Goal: Transaction & Acquisition: Purchase product/service

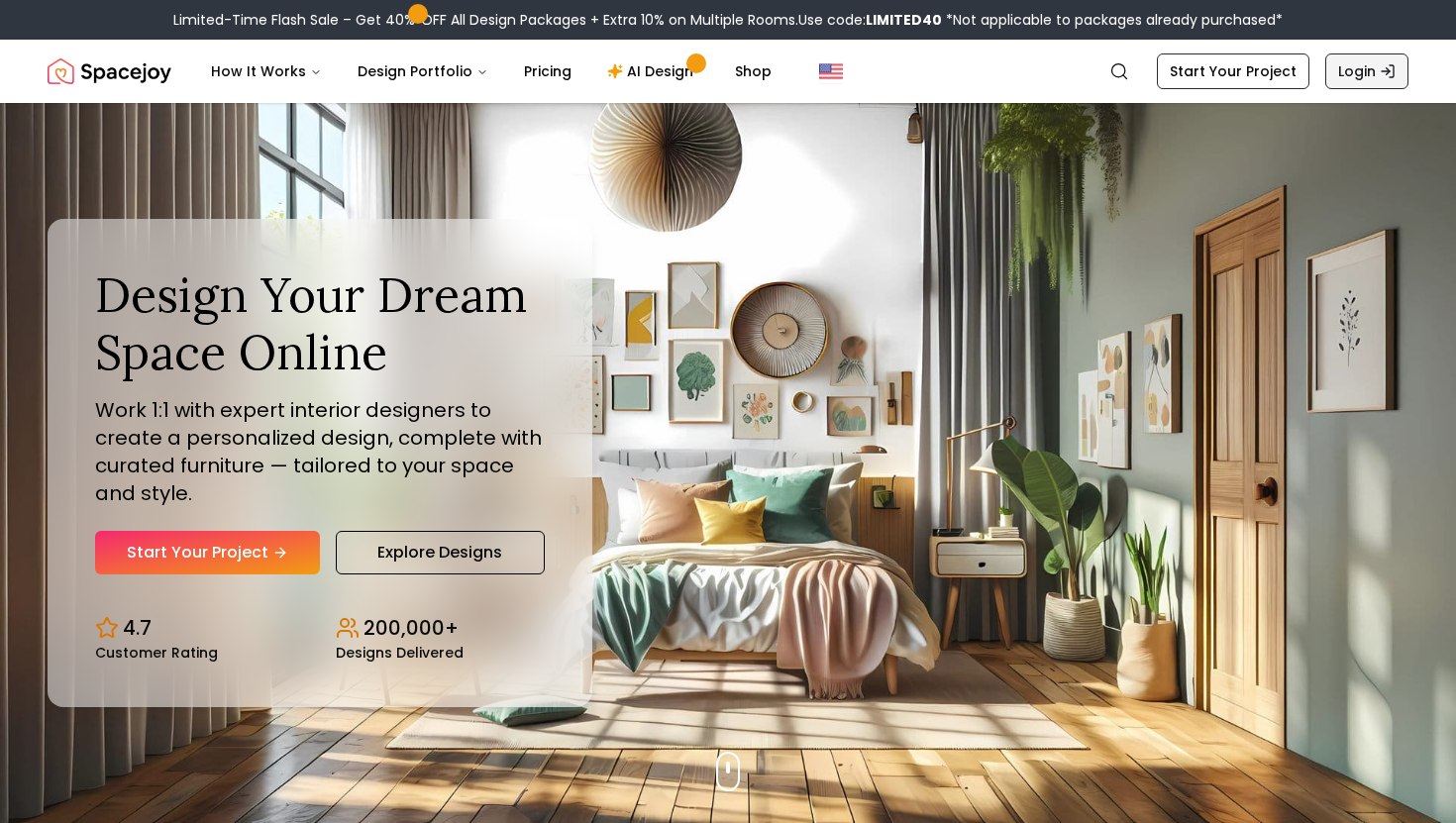
click at [1363, 71] on link "Login" at bounding box center [1367, 72] width 84 height 36
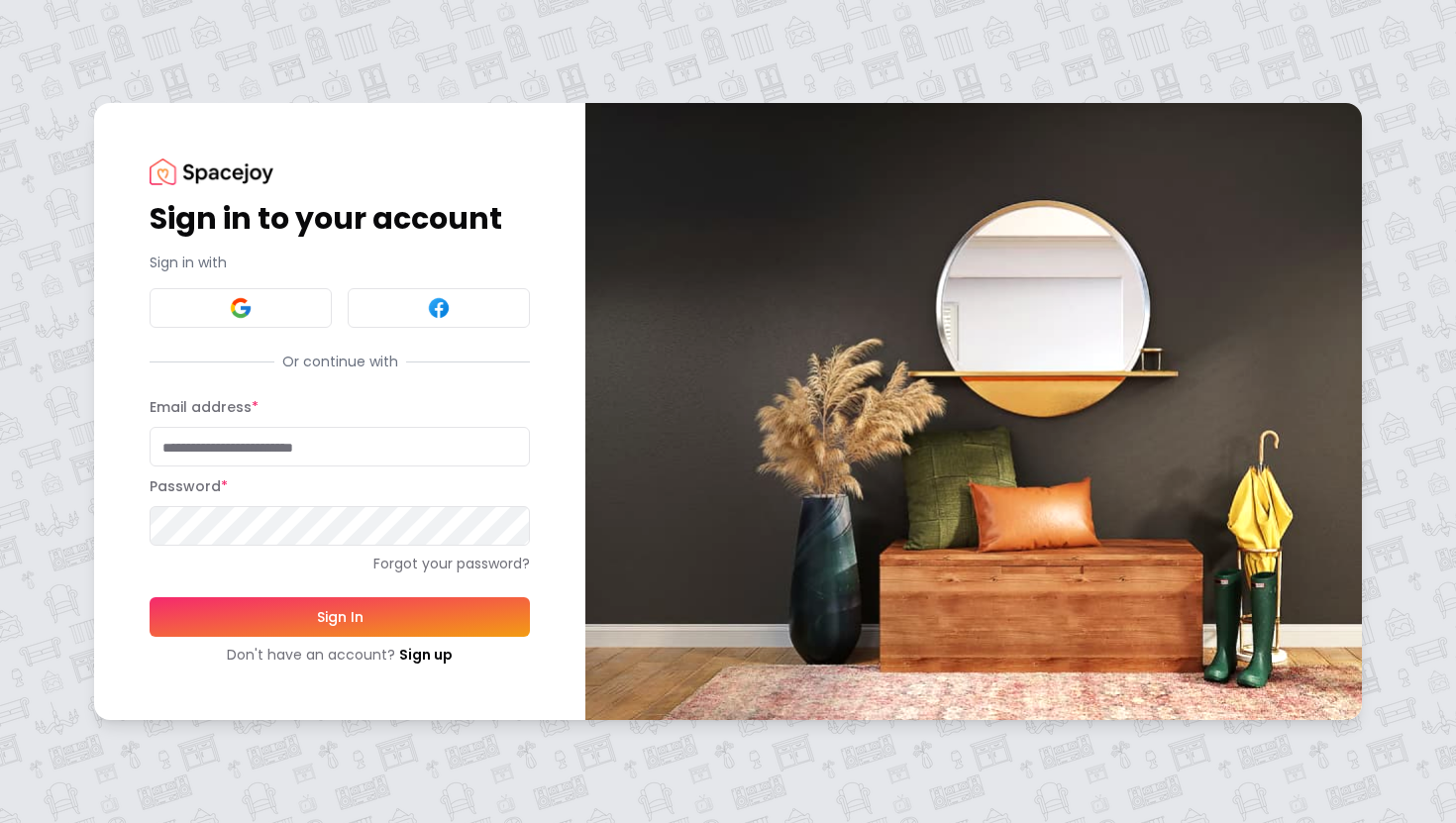
click at [235, 450] on input "Email address *" at bounding box center [339, 447] width 380 height 40
type input "**********"
click at [282, 614] on button "Sign In" at bounding box center [339, 617] width 380 height 40
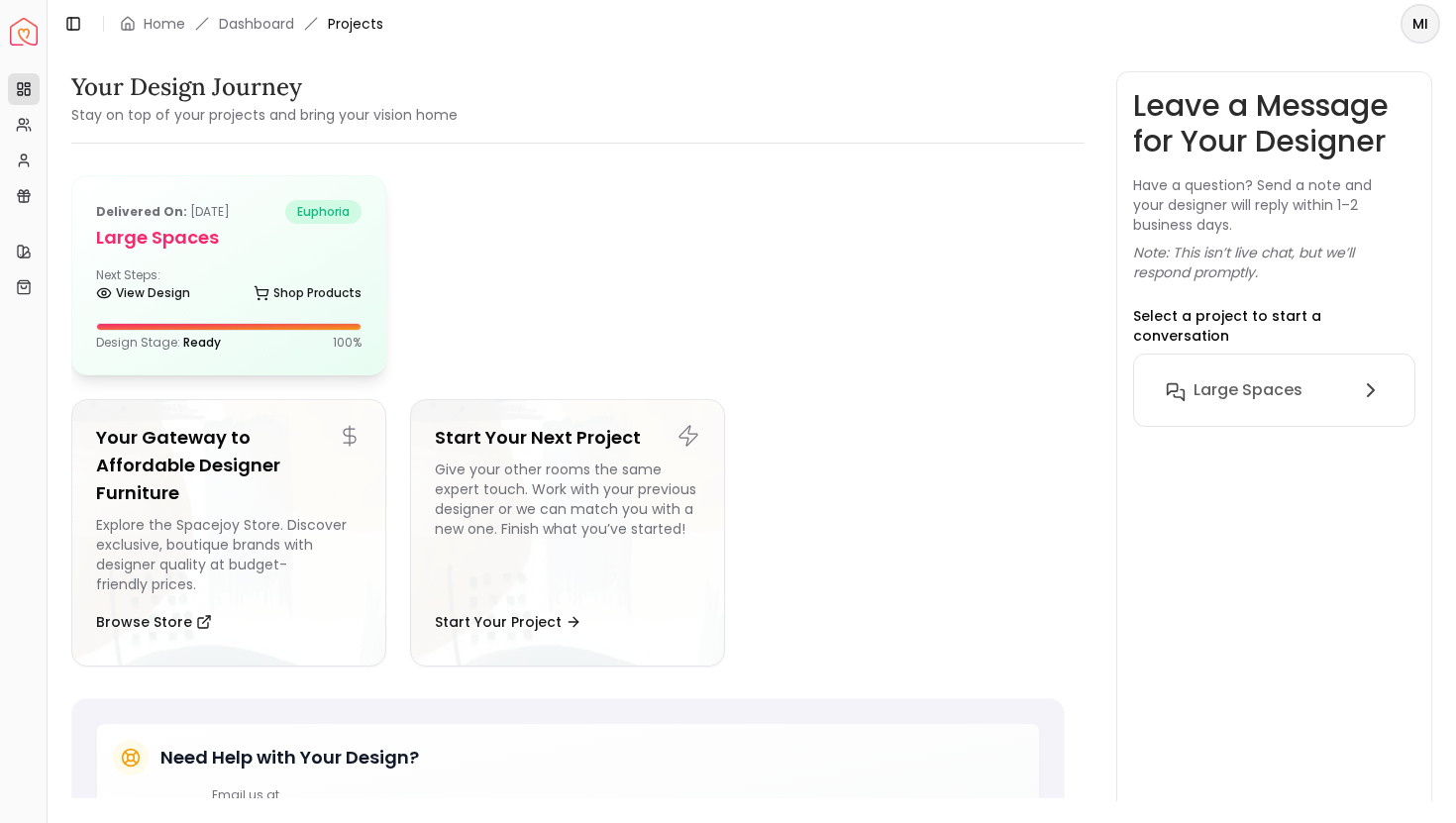
click at [245, 290] on div "View Design Shop Products" at bounding box center [229, 298] width 266 height 20
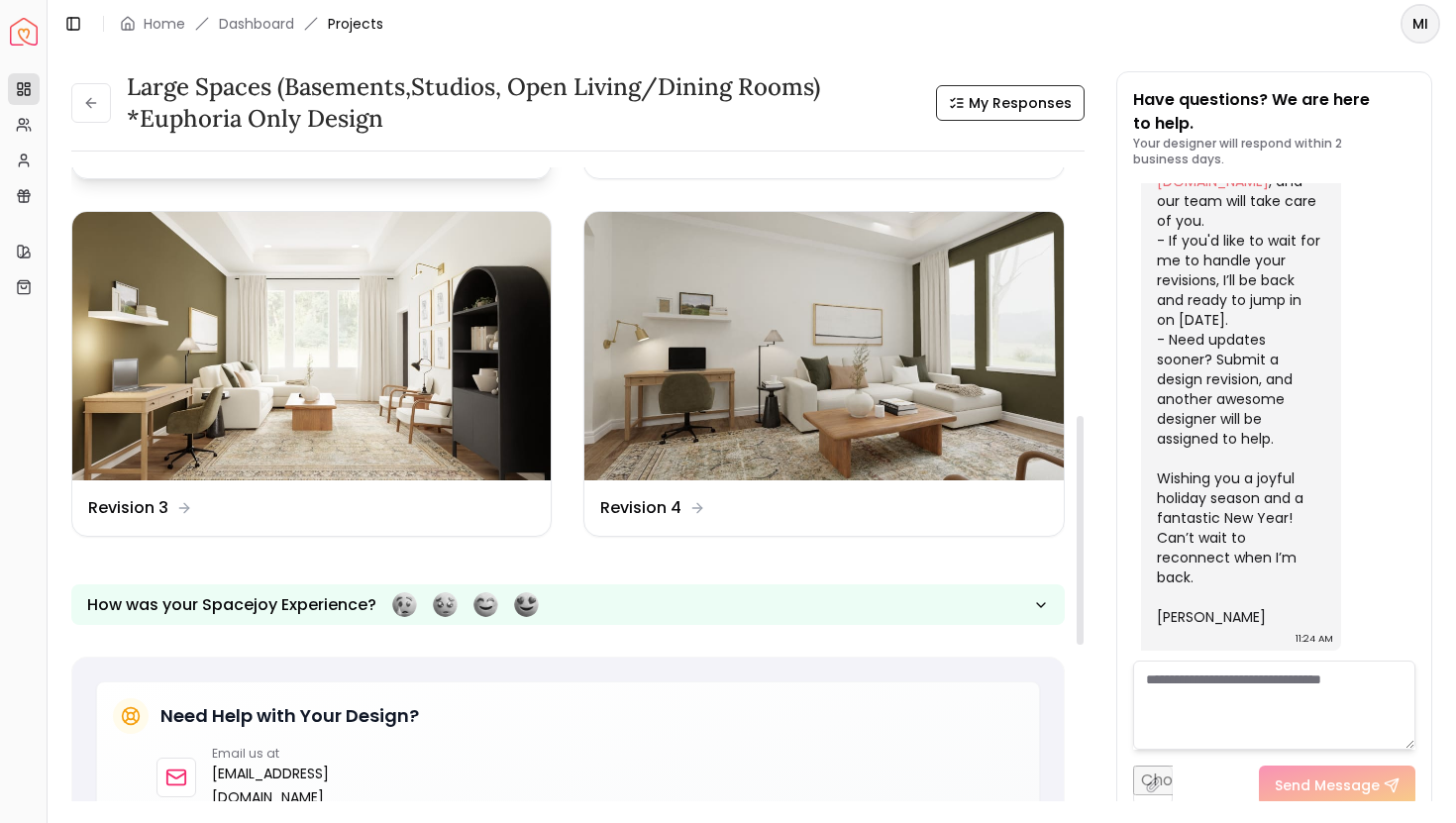
scroll to position [694, 0]
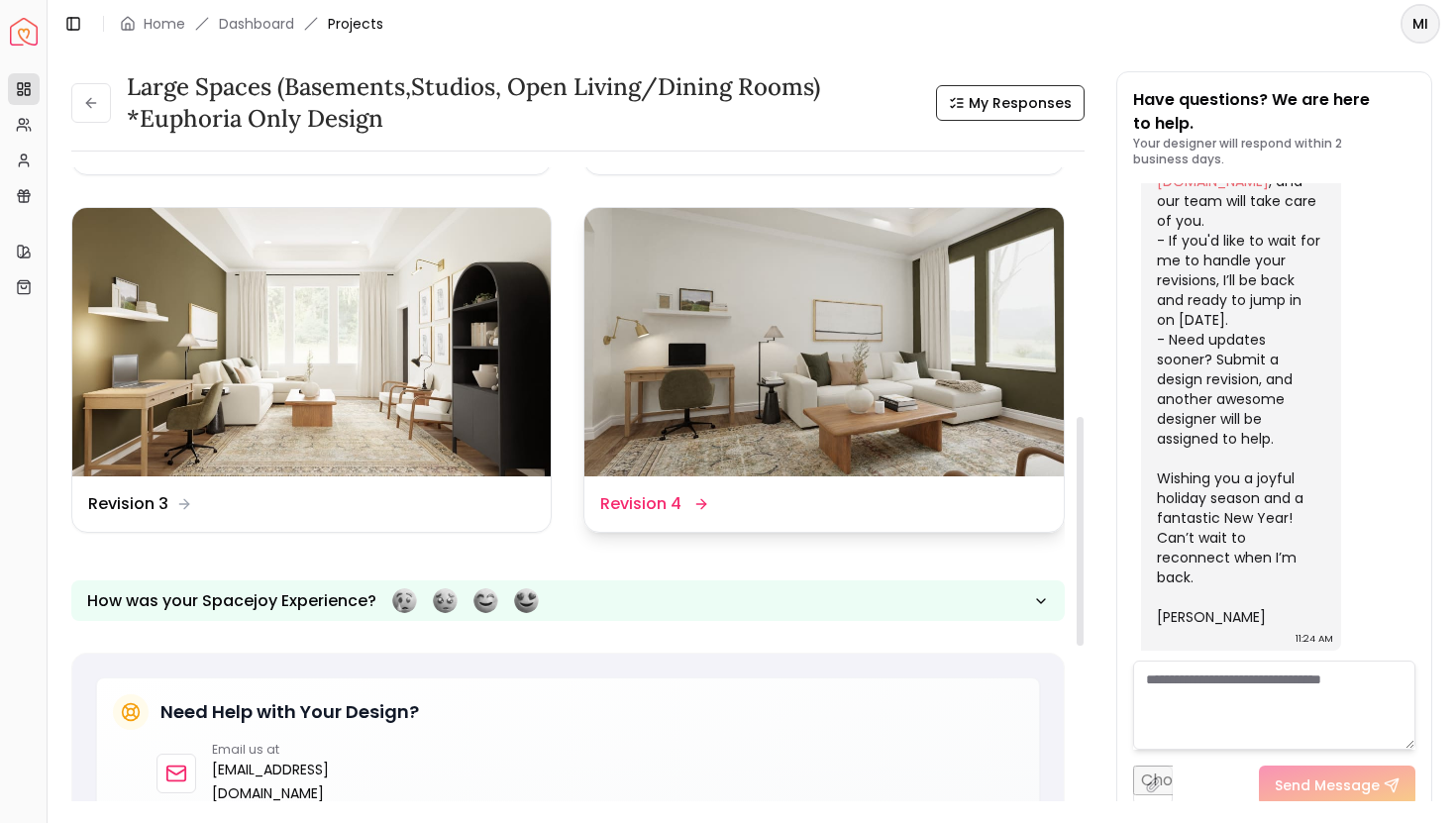
click at [751, 420] on img at bounding box center [823, 342] width 479 height 270
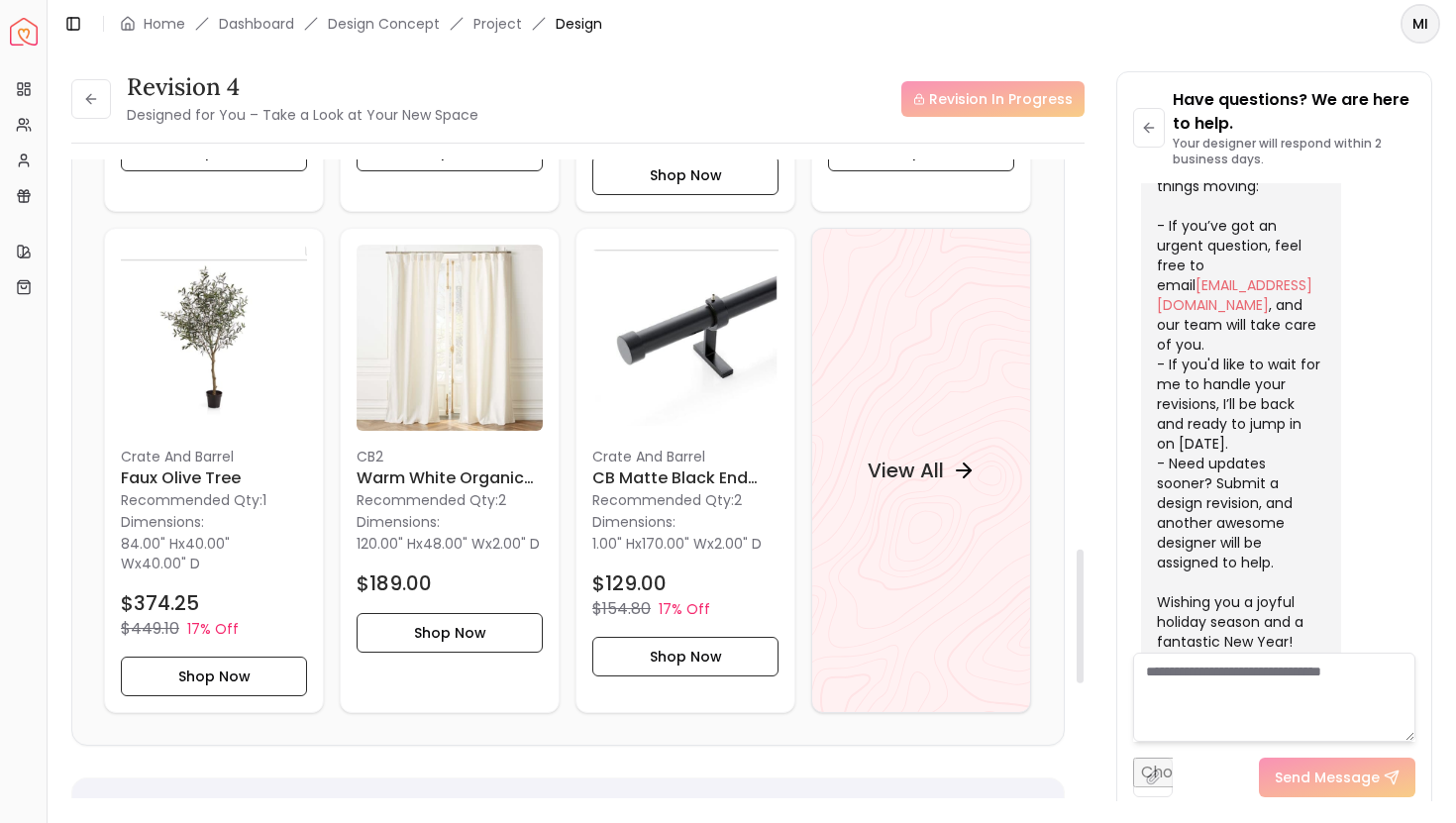
scroll to position [1855, 0]
click at [975, 490] on div "View All" at bounding box center [922, 469] width 155 height 60
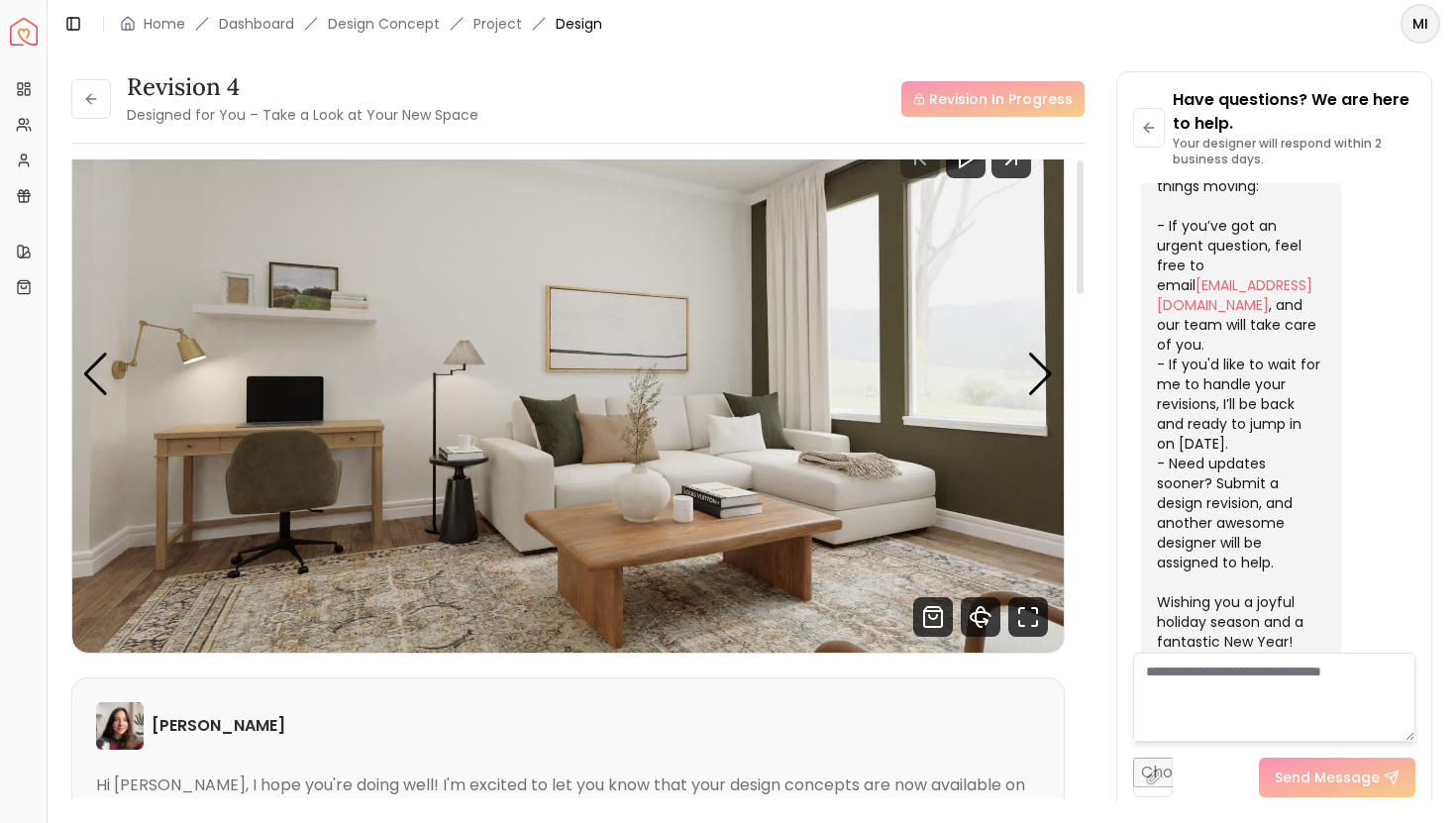
scroll to position [0, 0]
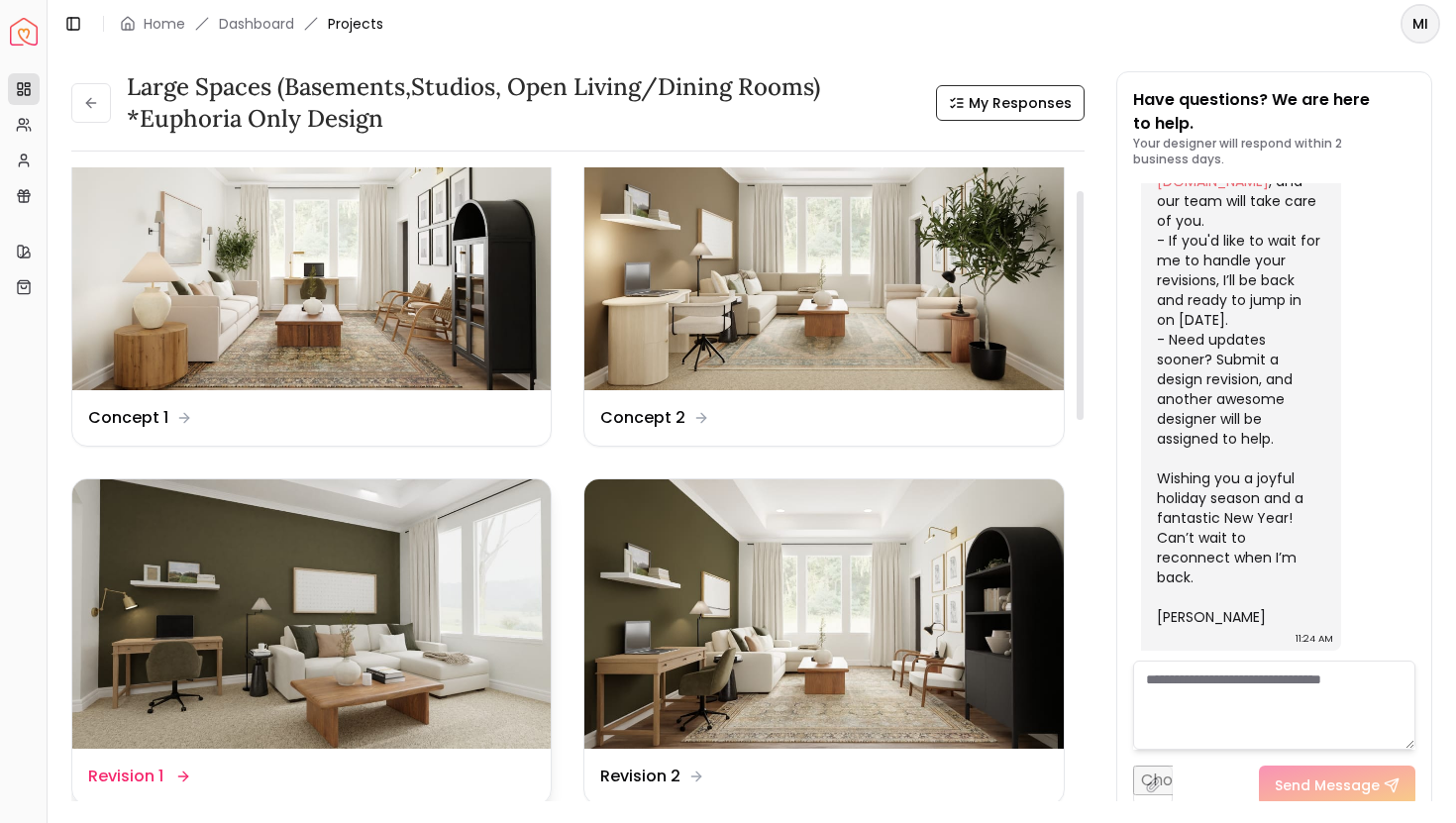
scroll to position [59, 0]
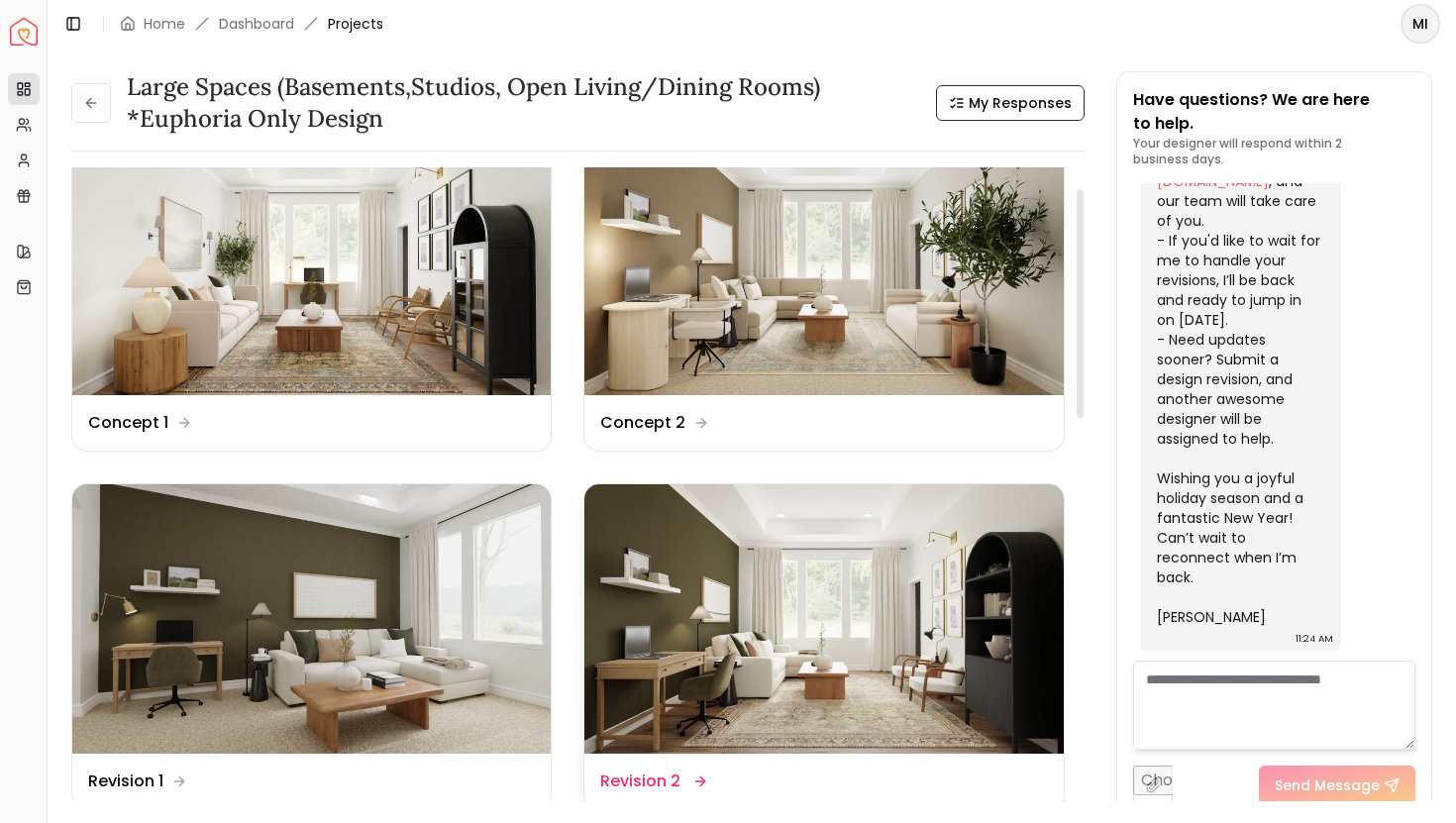
click at [952, 664] on img at bounding box center [823, 619] width 479 height 270
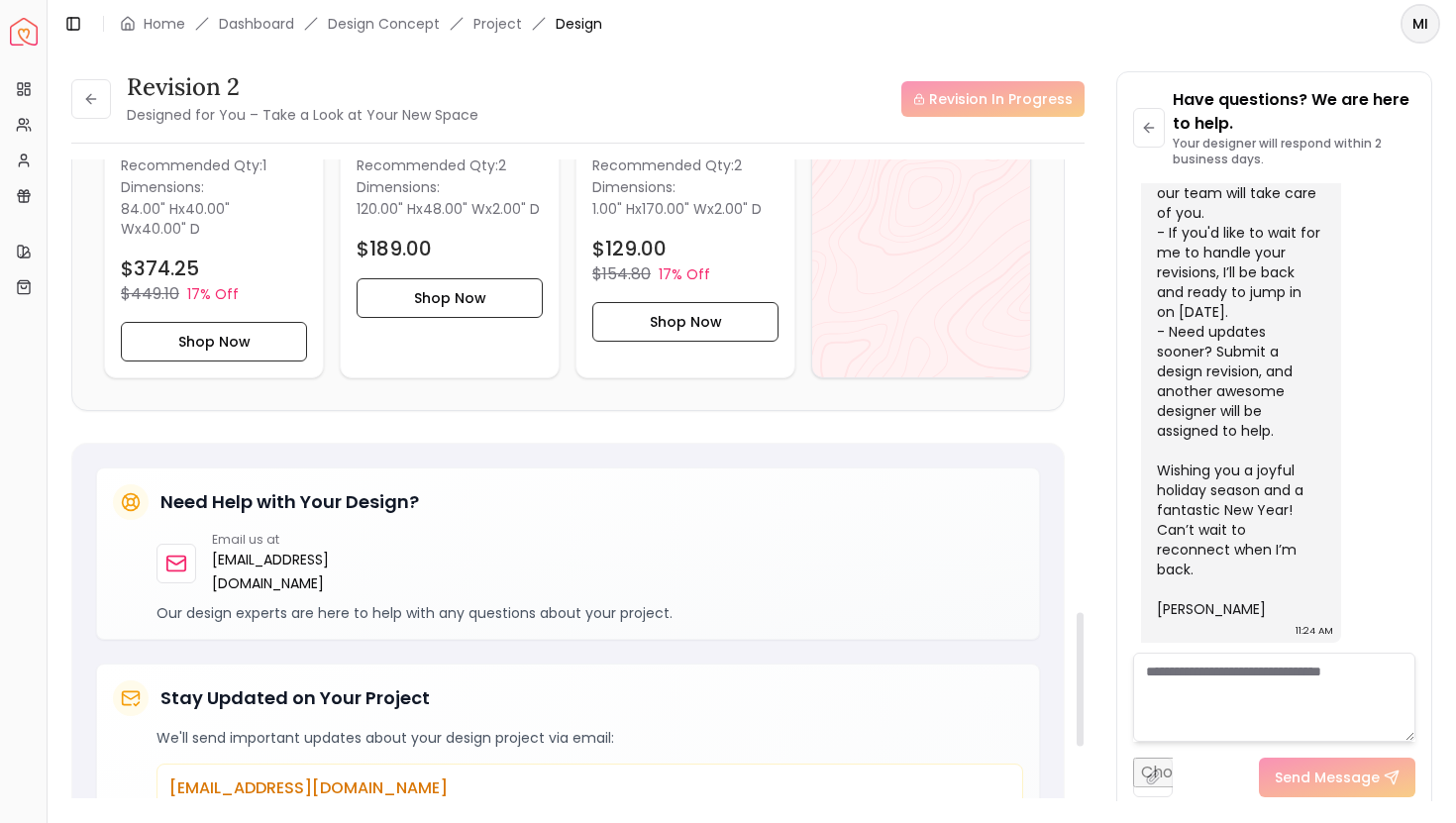
scroll to position [2012, 0]
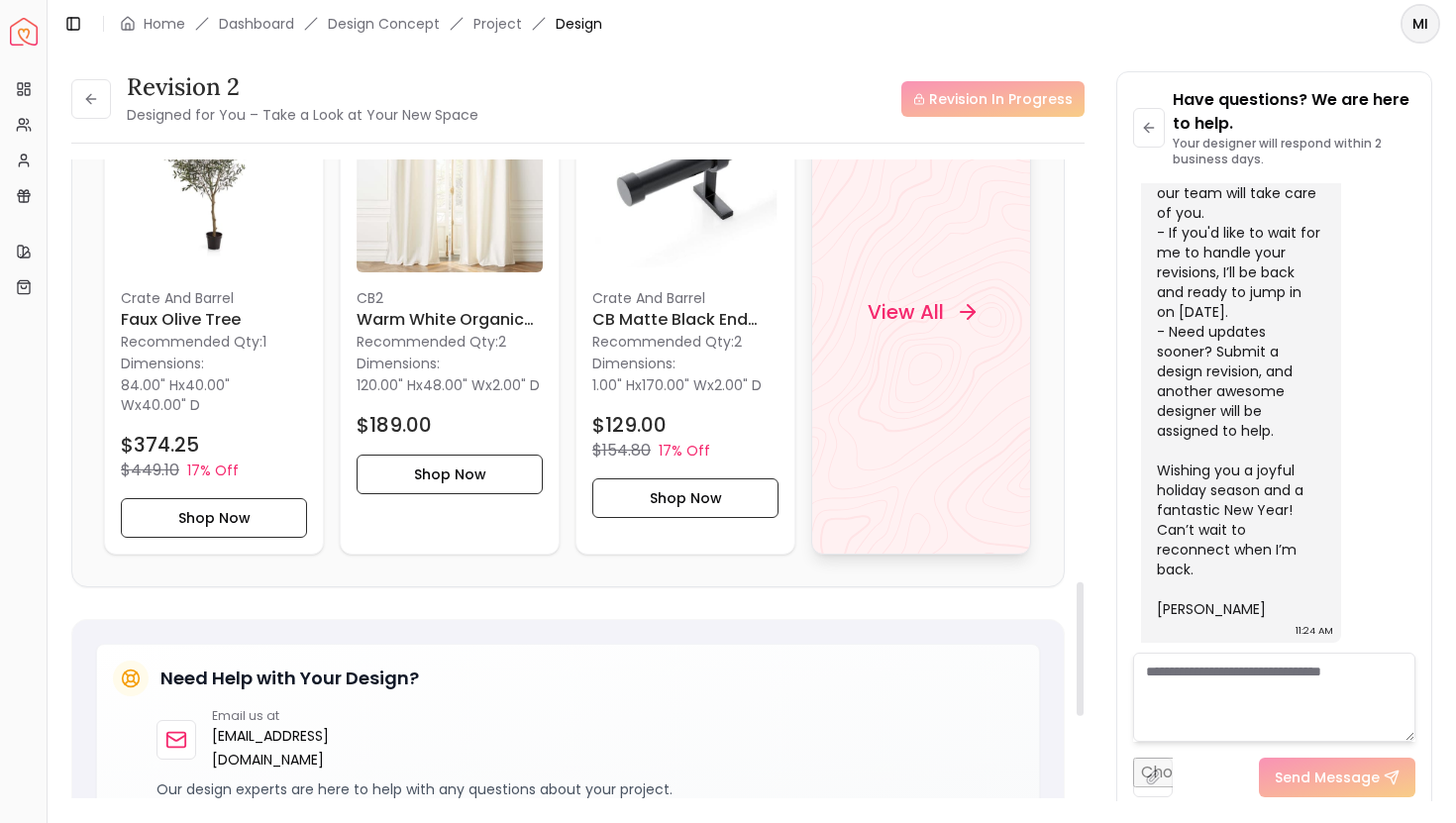
click at [924, 365] on div "View All" at bounding box center [921, 312] width 220 height 486
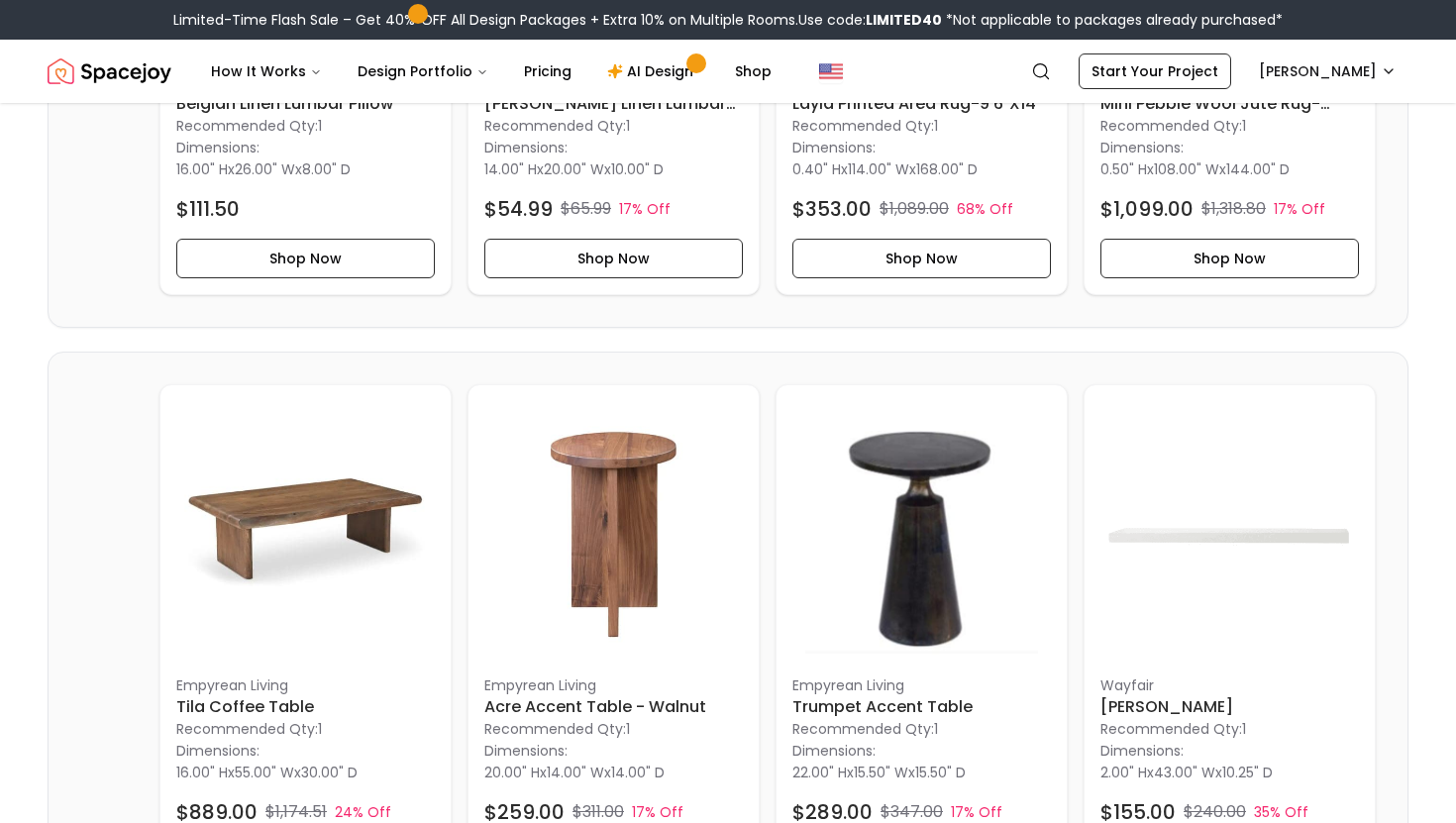
scroll to position [5423, 0]
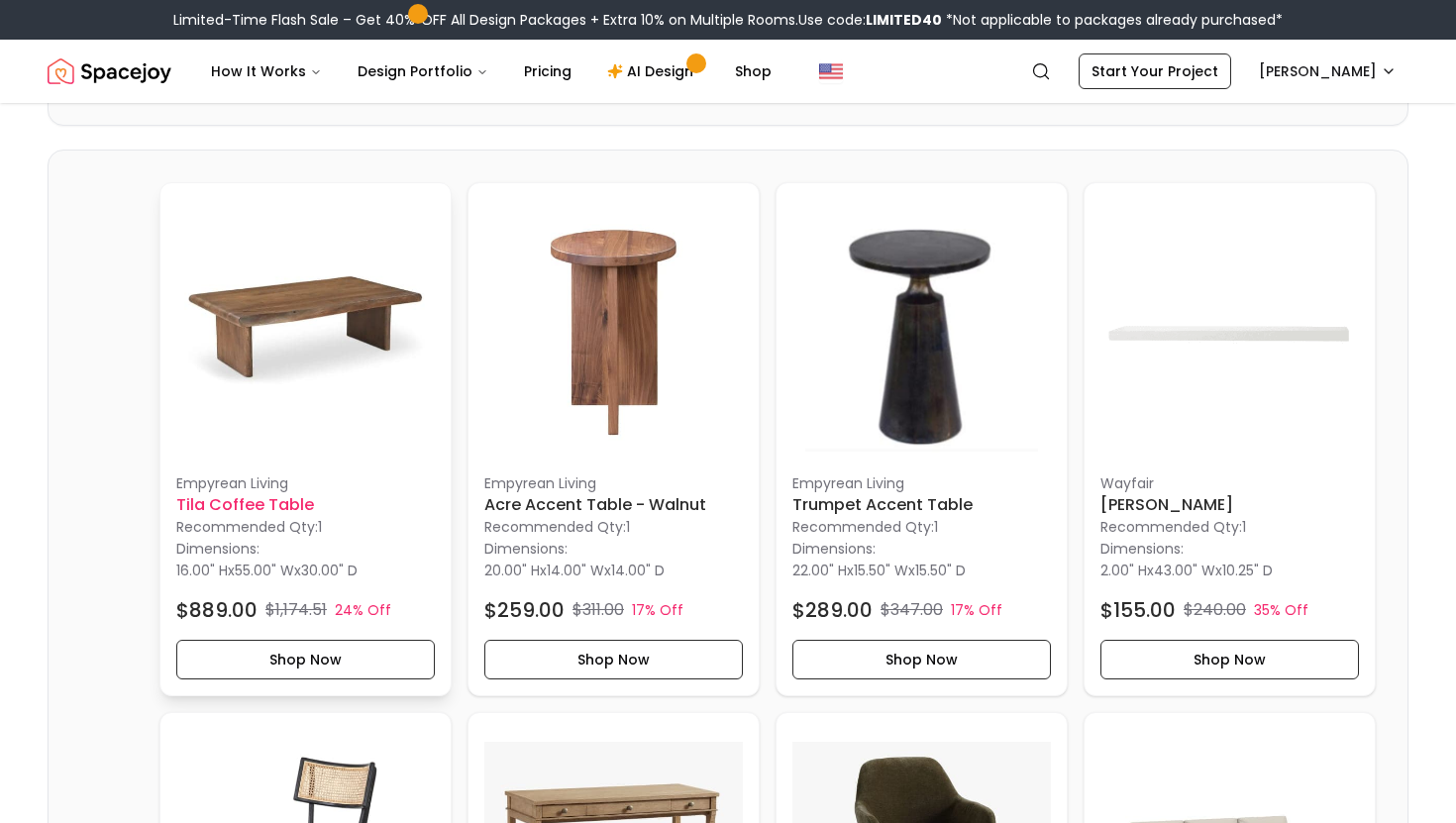
click at [224, 536] on p "Recommended Qty: 1" at bounding box center [306, 527] width 259 height 20
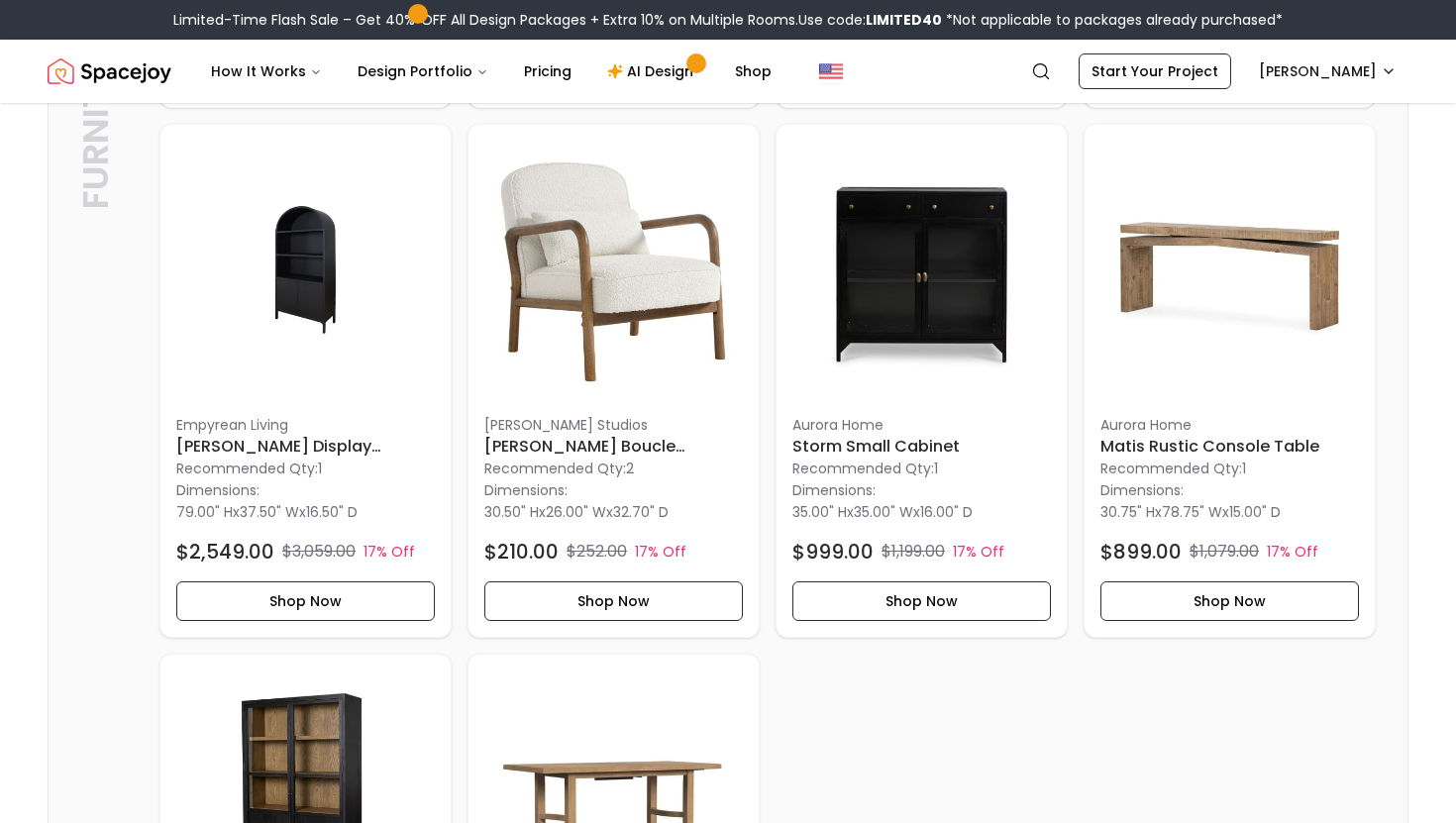
scroll to position [6574, 0]
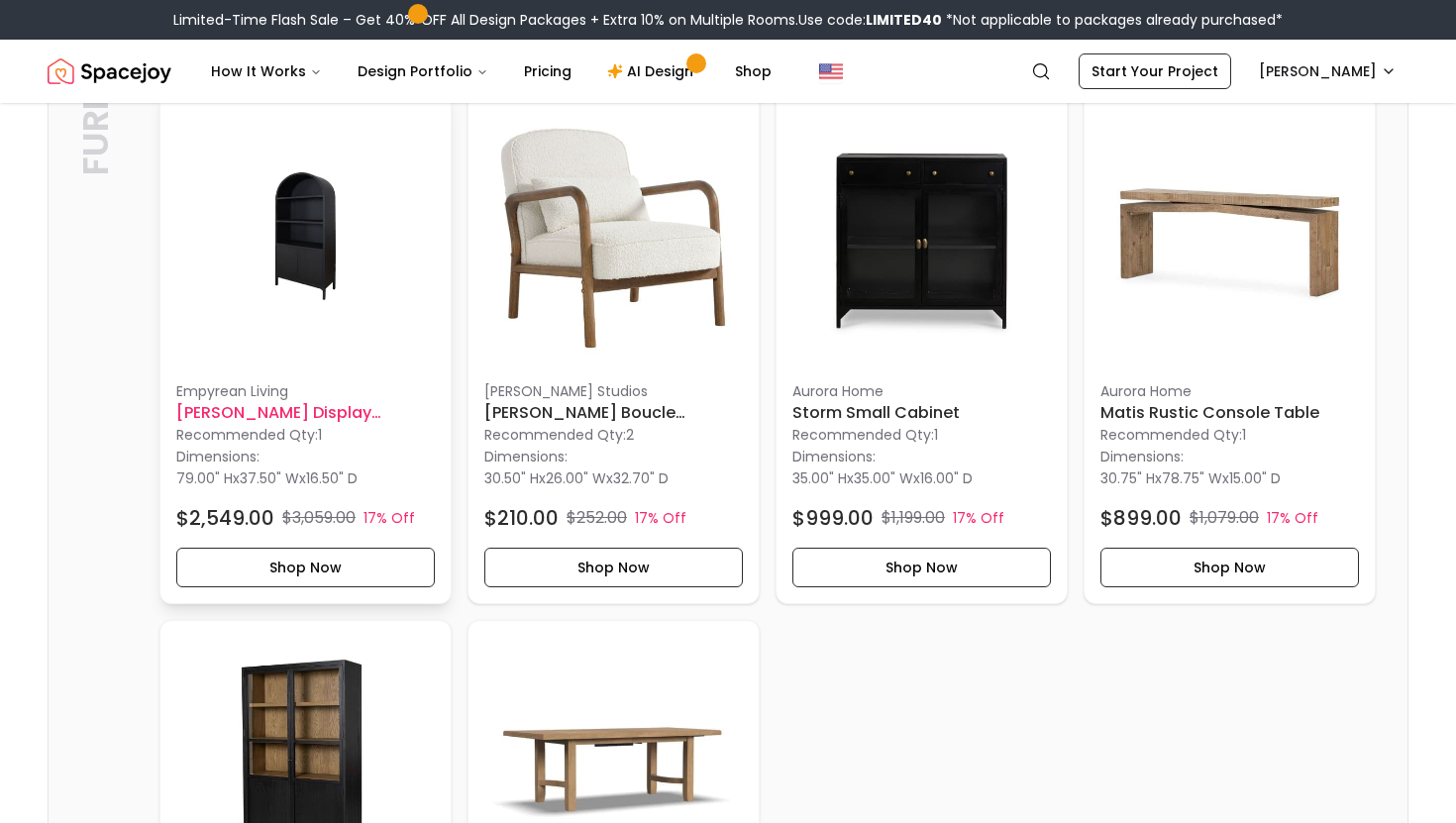
click at [257, 425] on h6 "Willoughby Display Cabinet" at bounding box center [306, 413] width 259 height 24
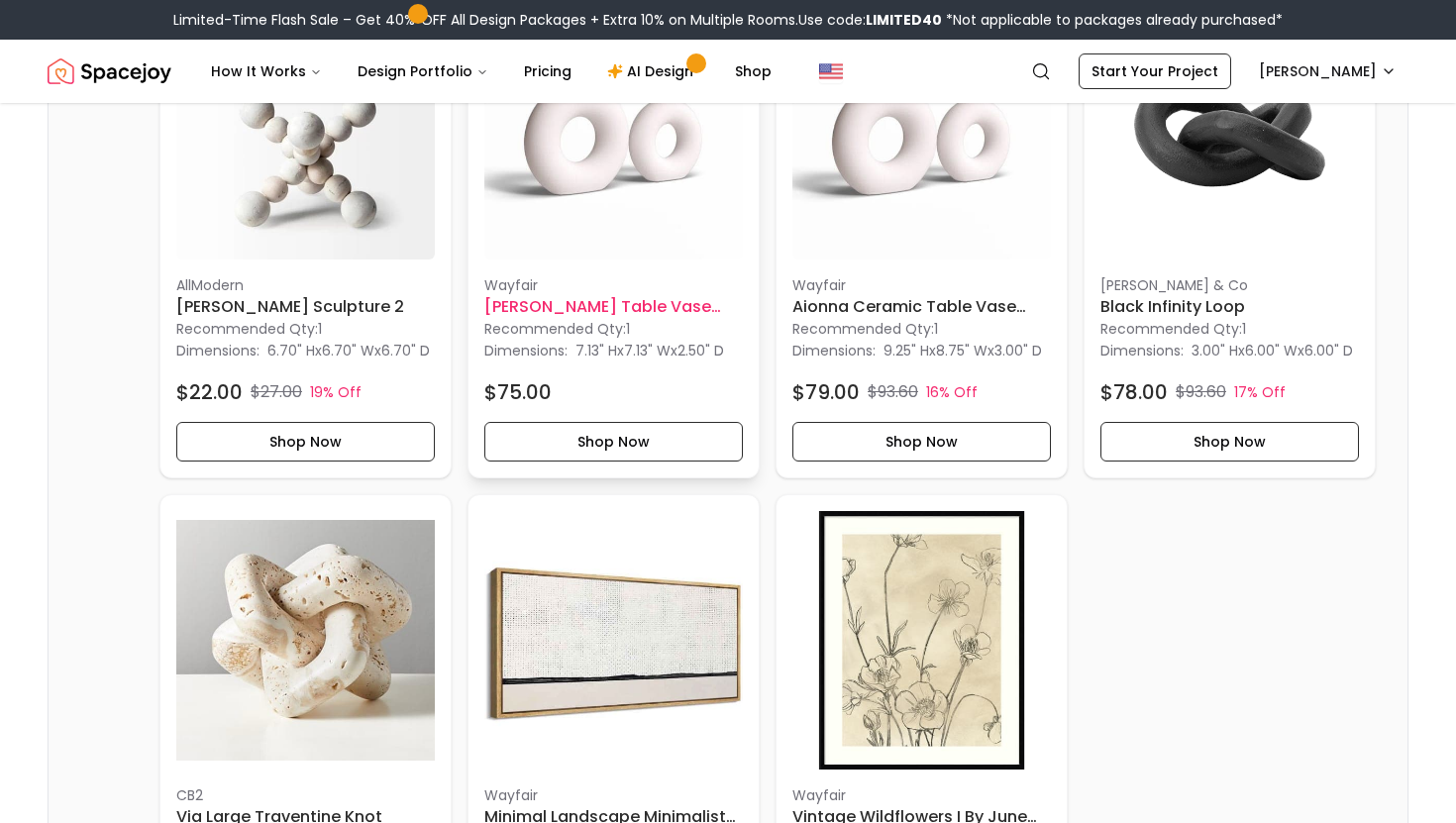
scroll to position [1645, 0]
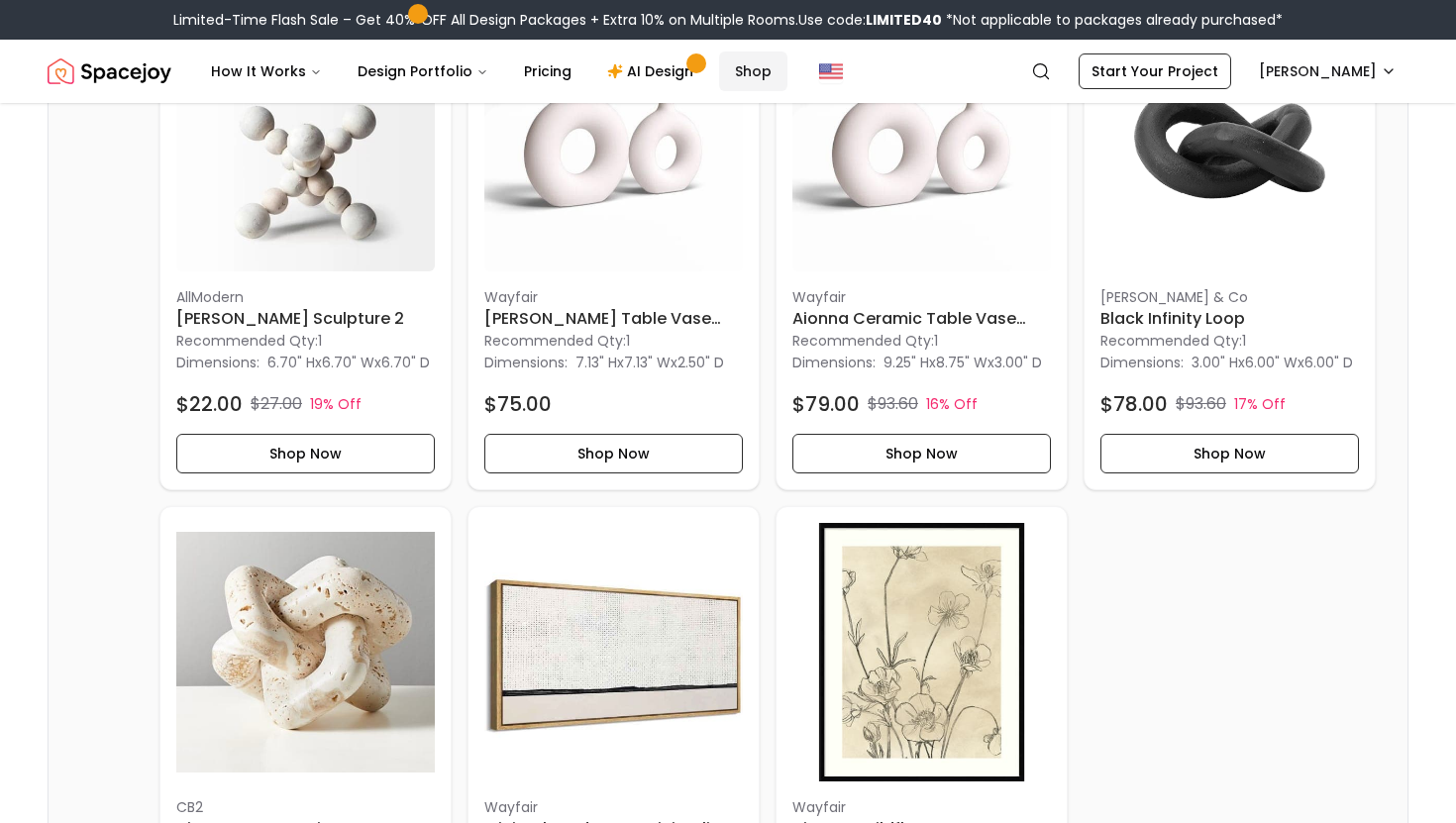
click at [734, 71] on link "Shop" at bounding box center [753, 72] width 69 height 40
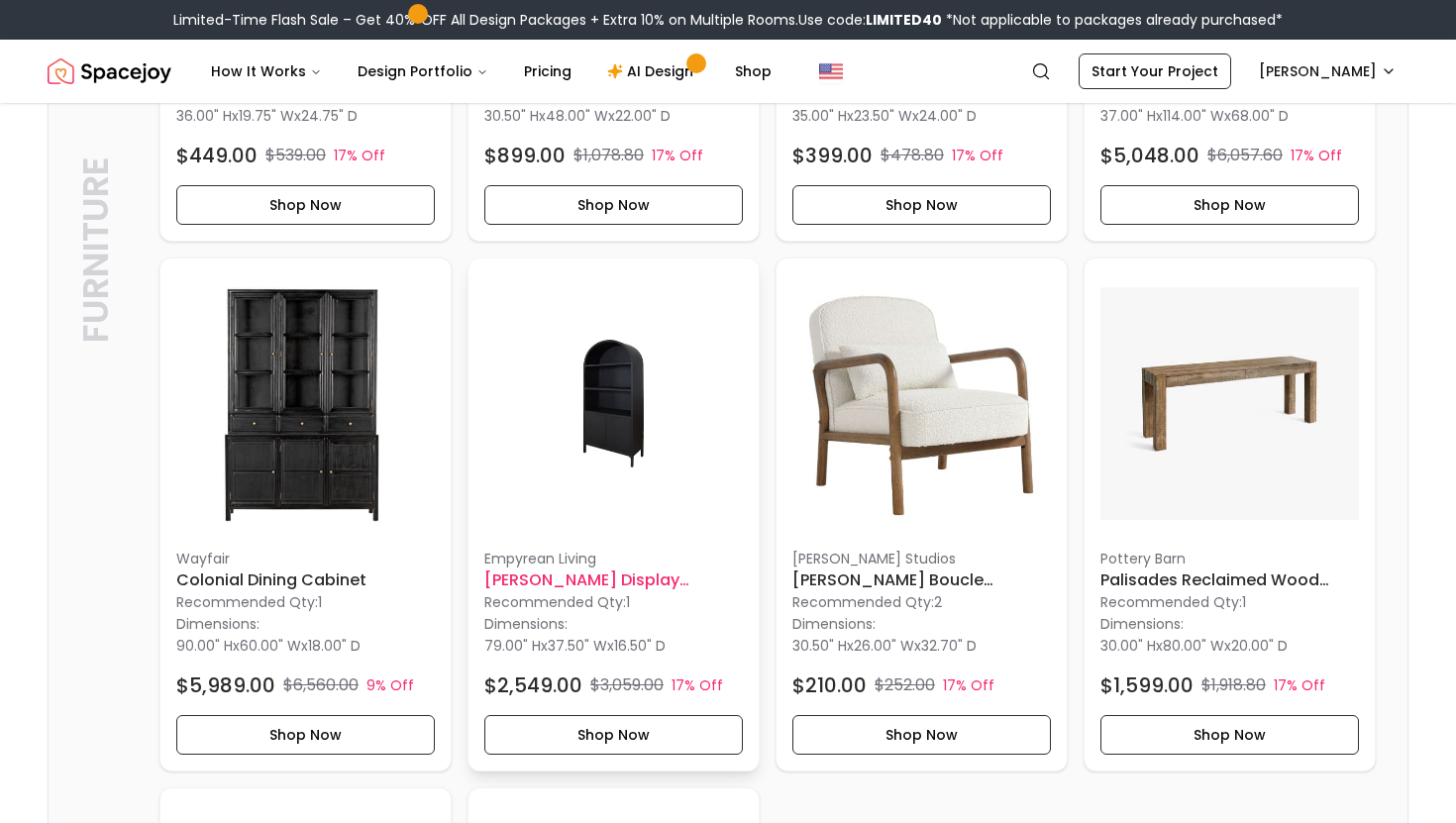
scroll to position [6377, 0]
